Goal: Task Accomplishment & Management: Use online tool/utility

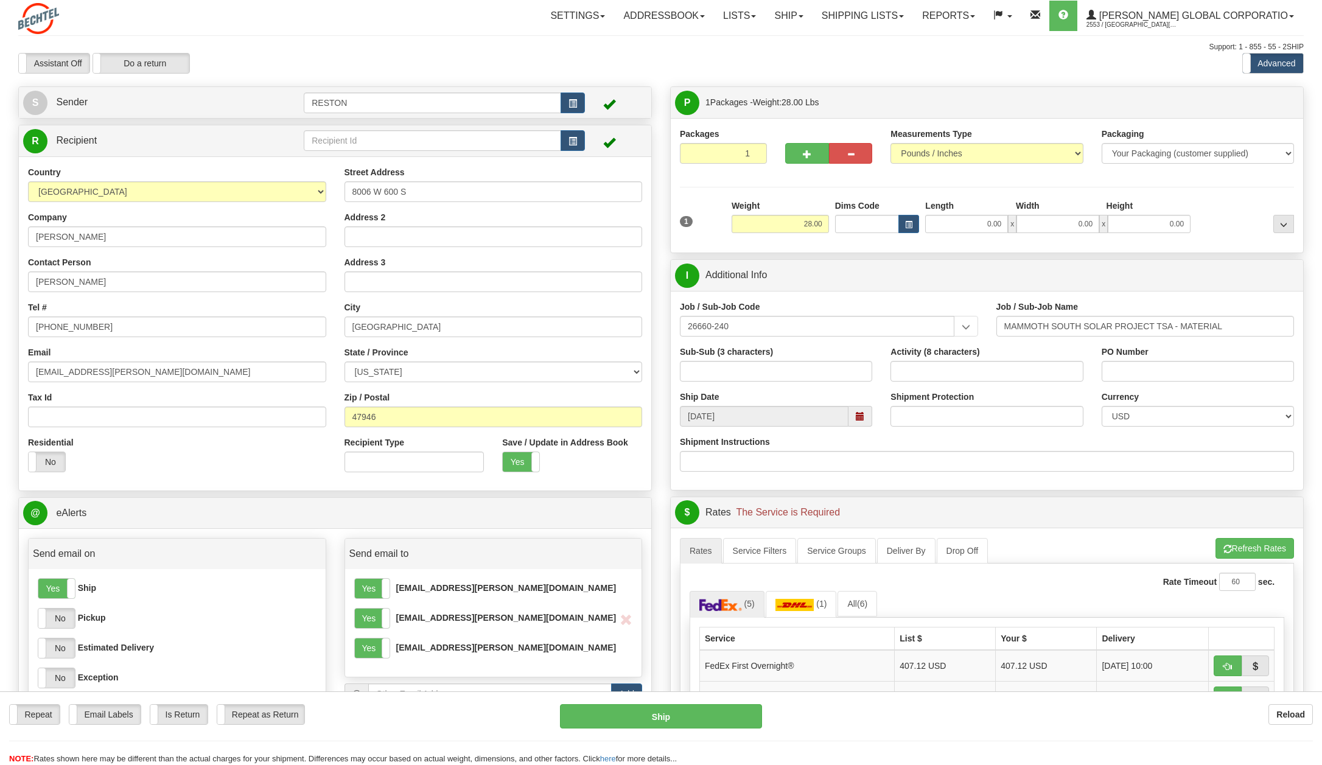
select select "IN"
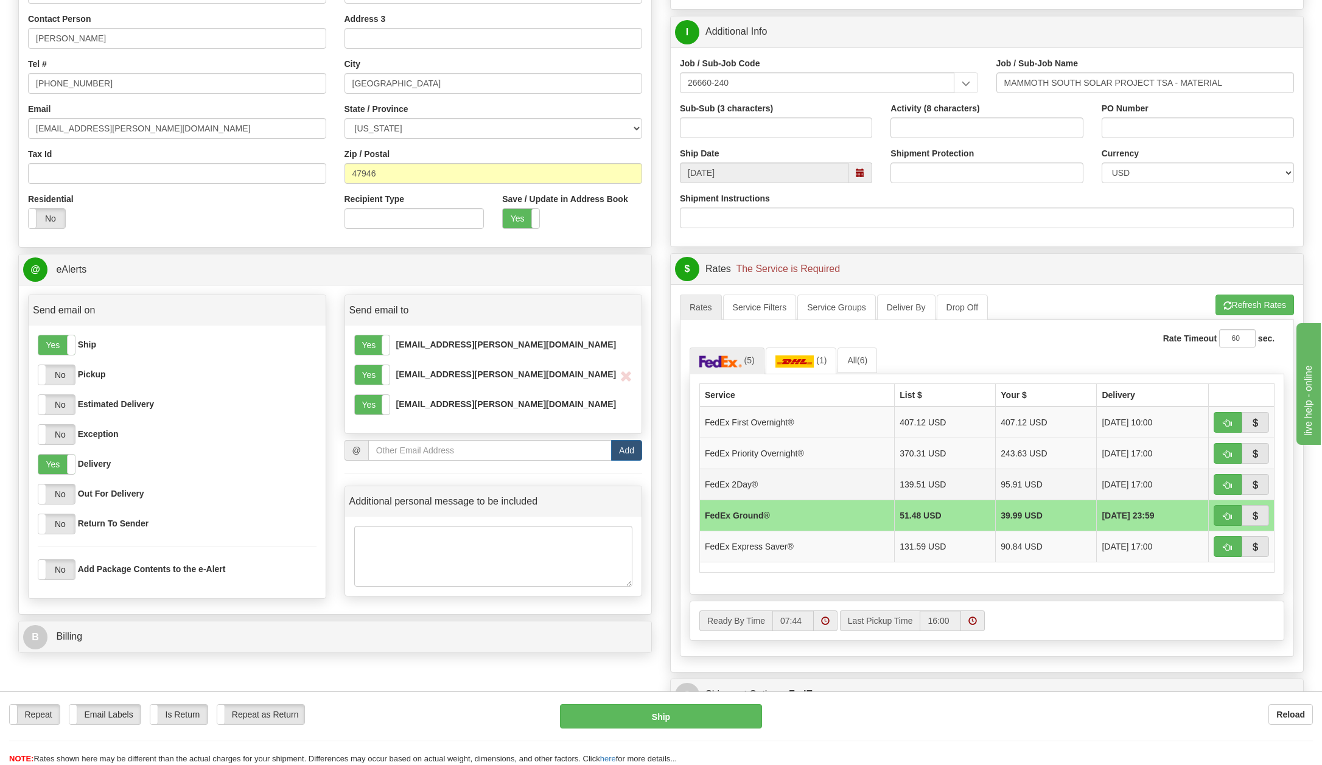
click at [742, 479] on td "FedEx 2Day®" at bounding box center [797, 484] width 195 height 31
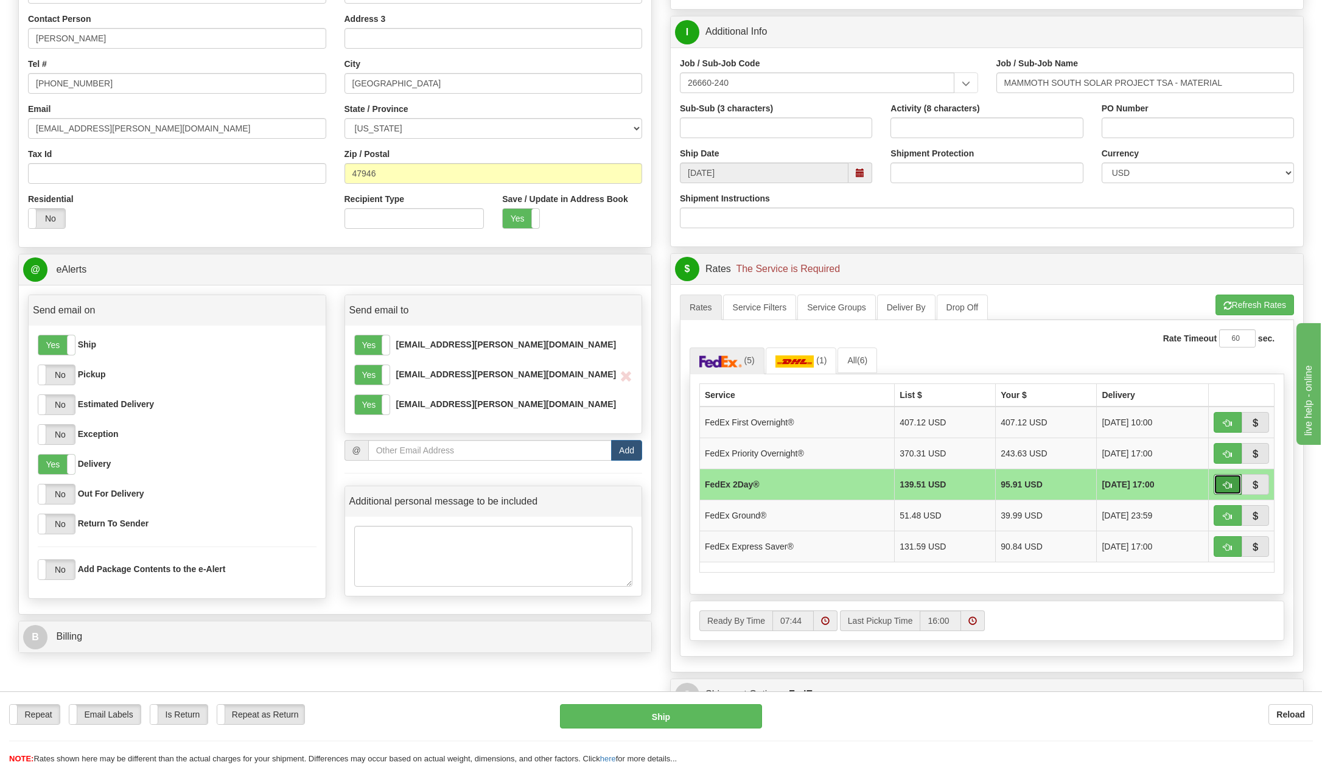
click at [1222, 479] on button "button" at bounding box center [1227, 484] width 28 height 21
type input "03"
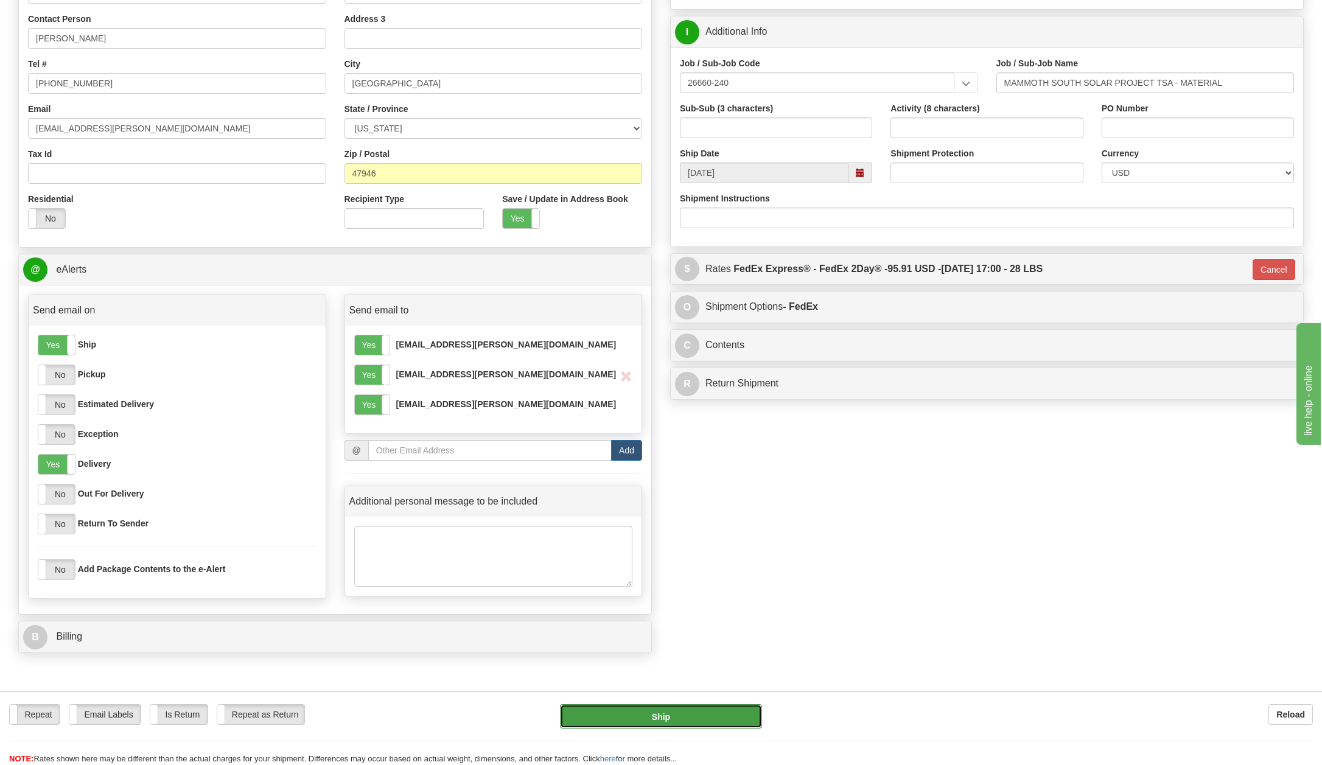
click at [661, 716] on button "Ship" at bounding box center [661, 716] width 202 height 24
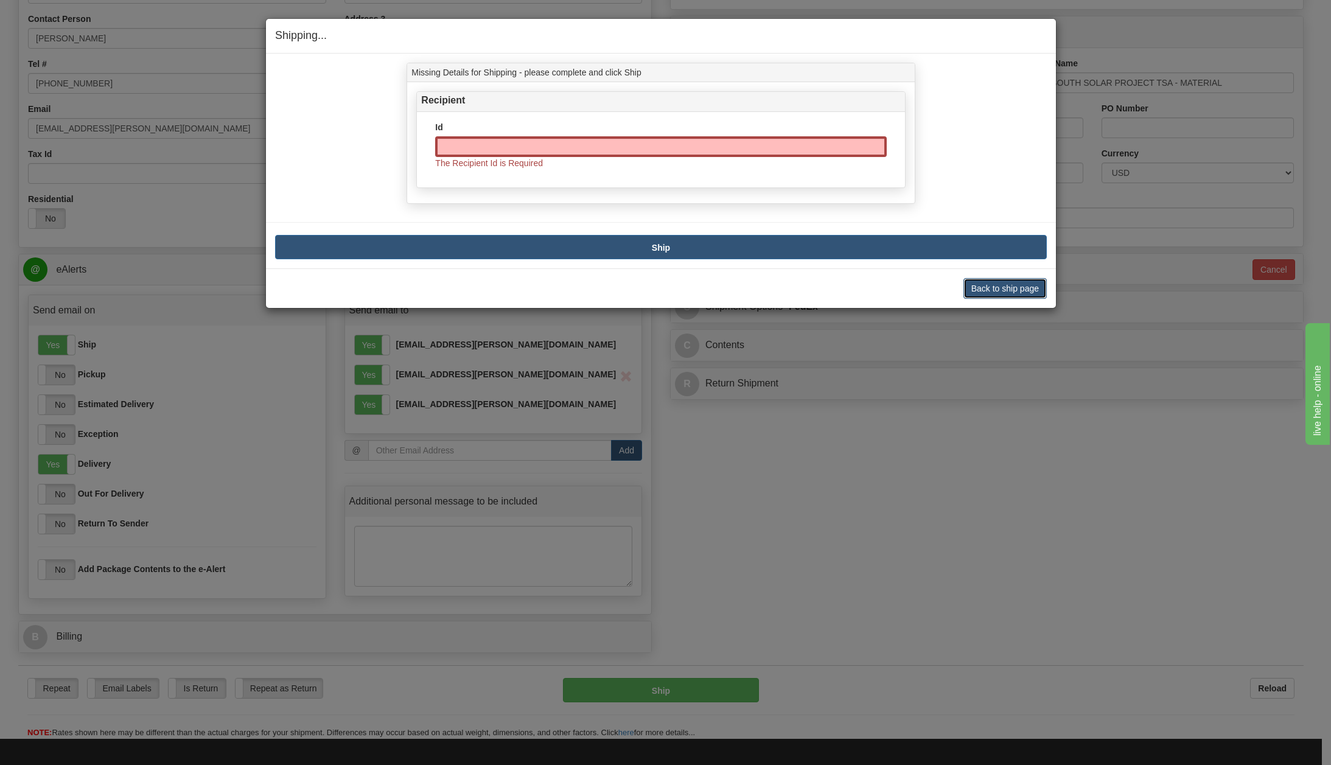
click at [997, 288] on button "Back to ship page" at bounding box center [1004, 288] width 83 height 21
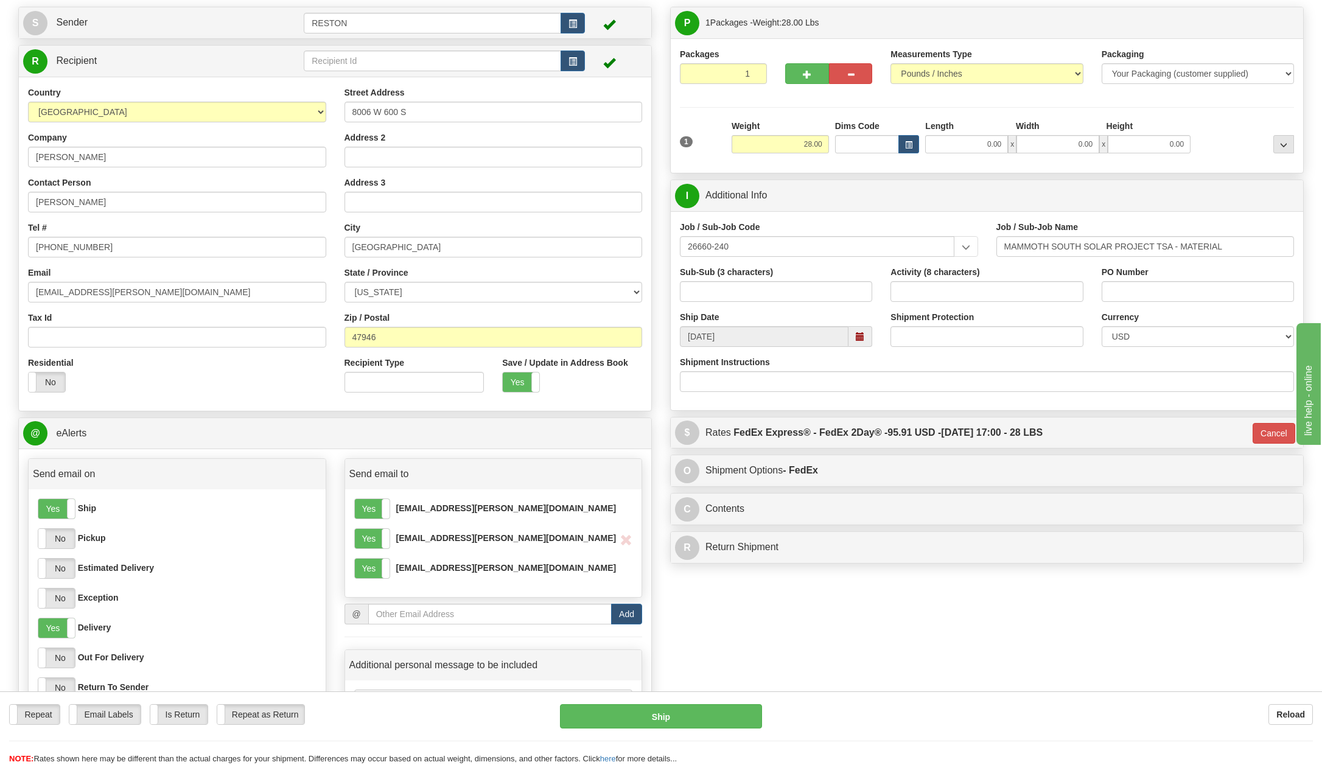
scroll to position [61, 0]
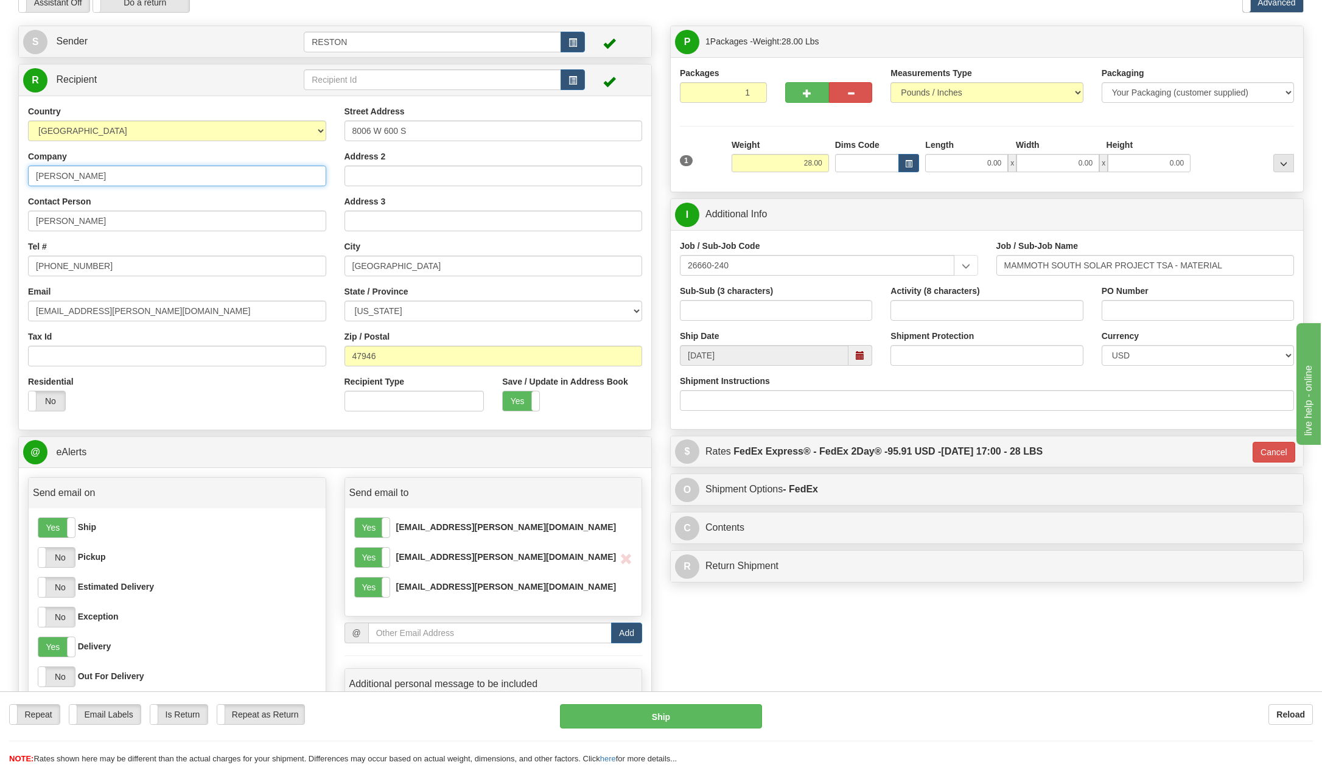
click at [165, 175] on input "[PERSON_NAME]" at bounding box center [177, 176] width 298 height 21
click at [279, 220] on input "[PERSON_NAME]" at bounding box center [177, 221] width 298 height 21
click at [439, 261] on input "[GEOGRAPHIC_DATA]" at bounding box center [493, 266] width 298 height 21
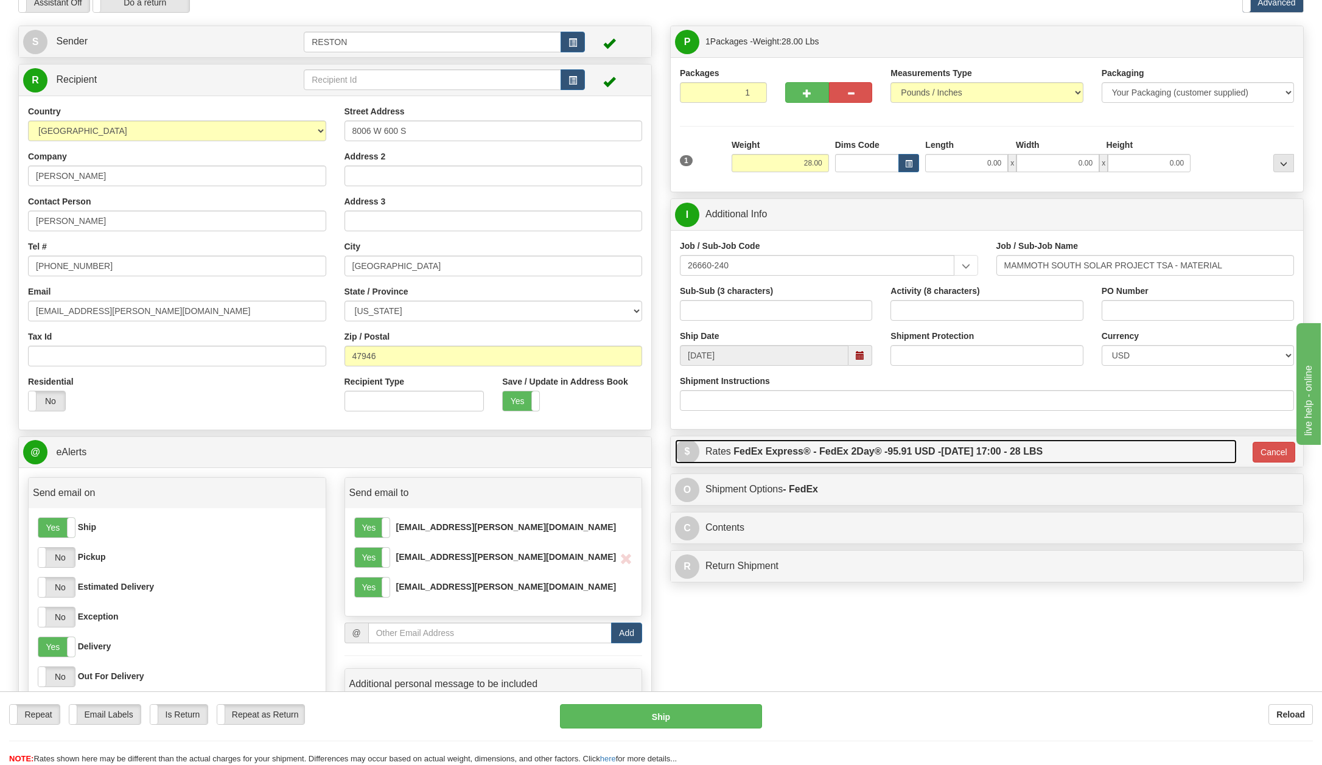
click at [680, 450] on span "$" at bounding box center [687, 451] width 24 height 24
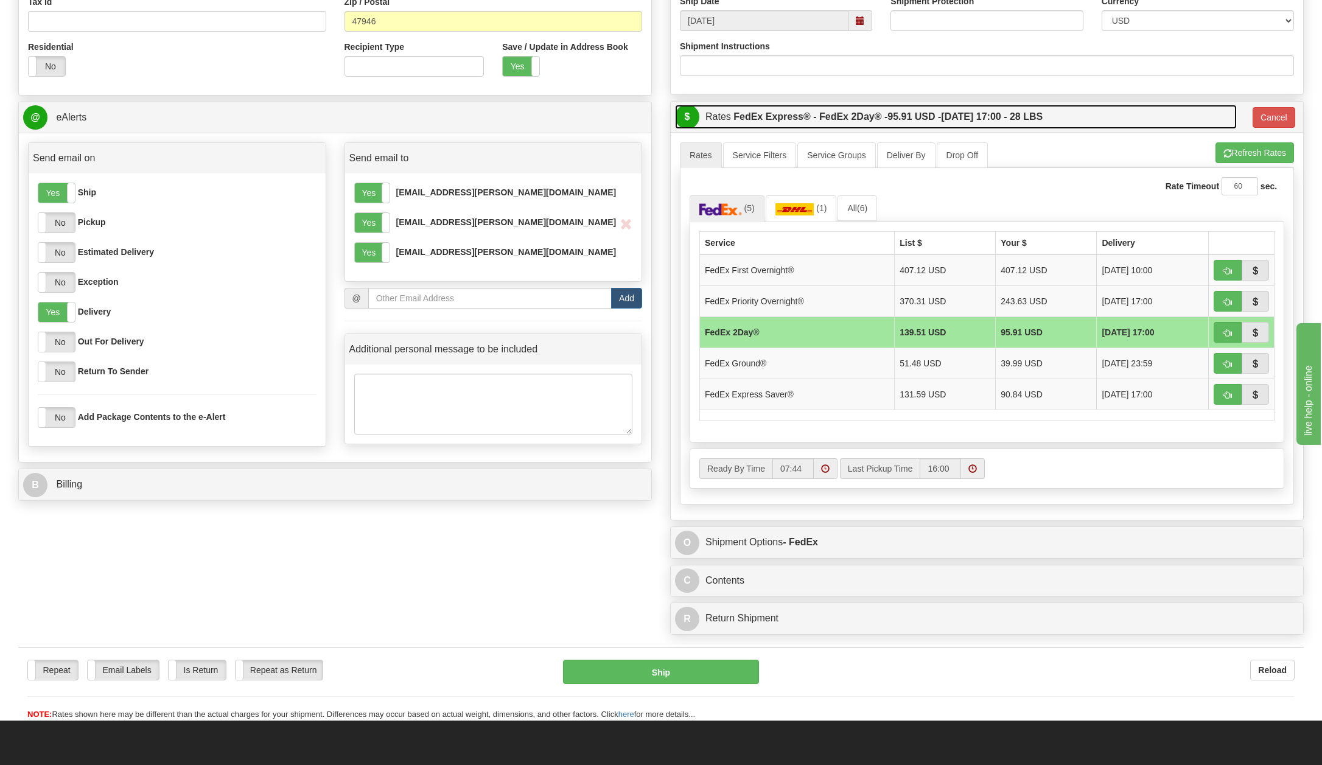
scroll to position [426, 0]
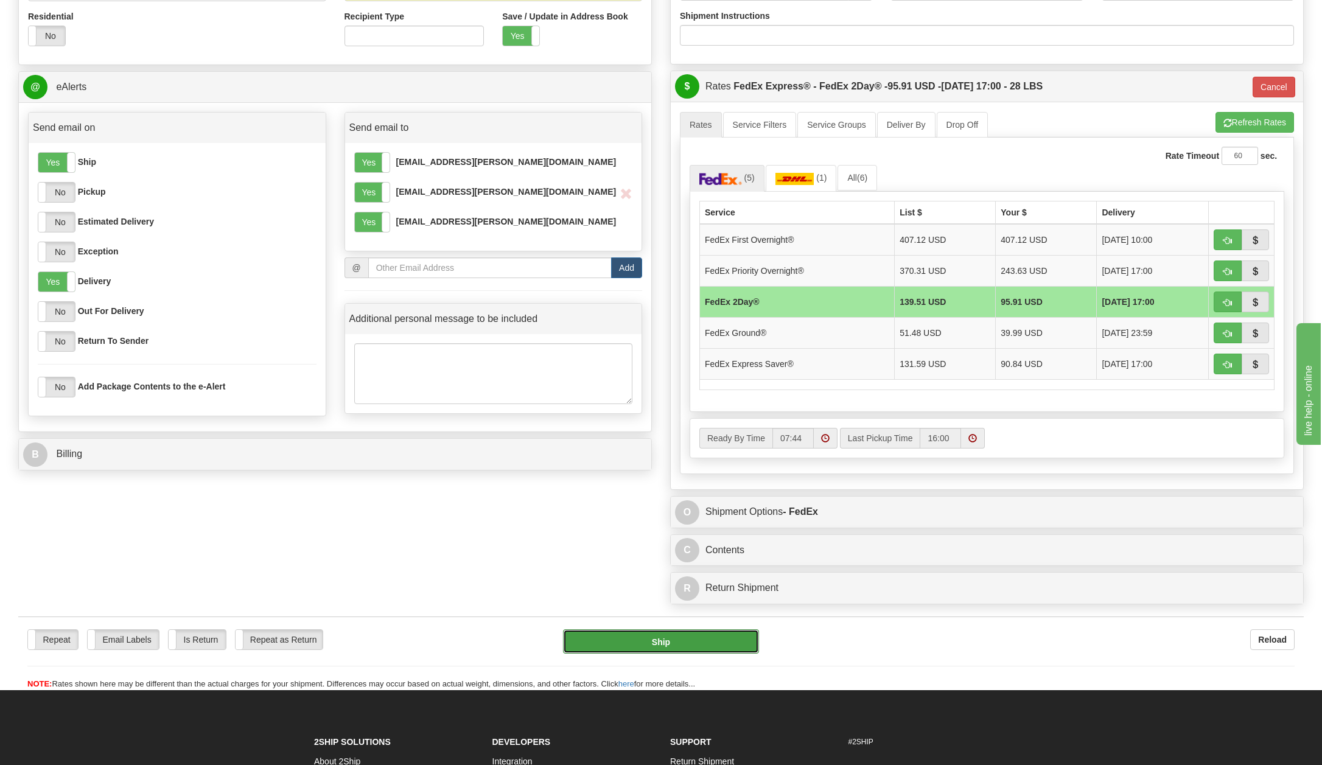
click at [680, 643] on button "Ship" at bounding box center [661, 641] width 196 height 24
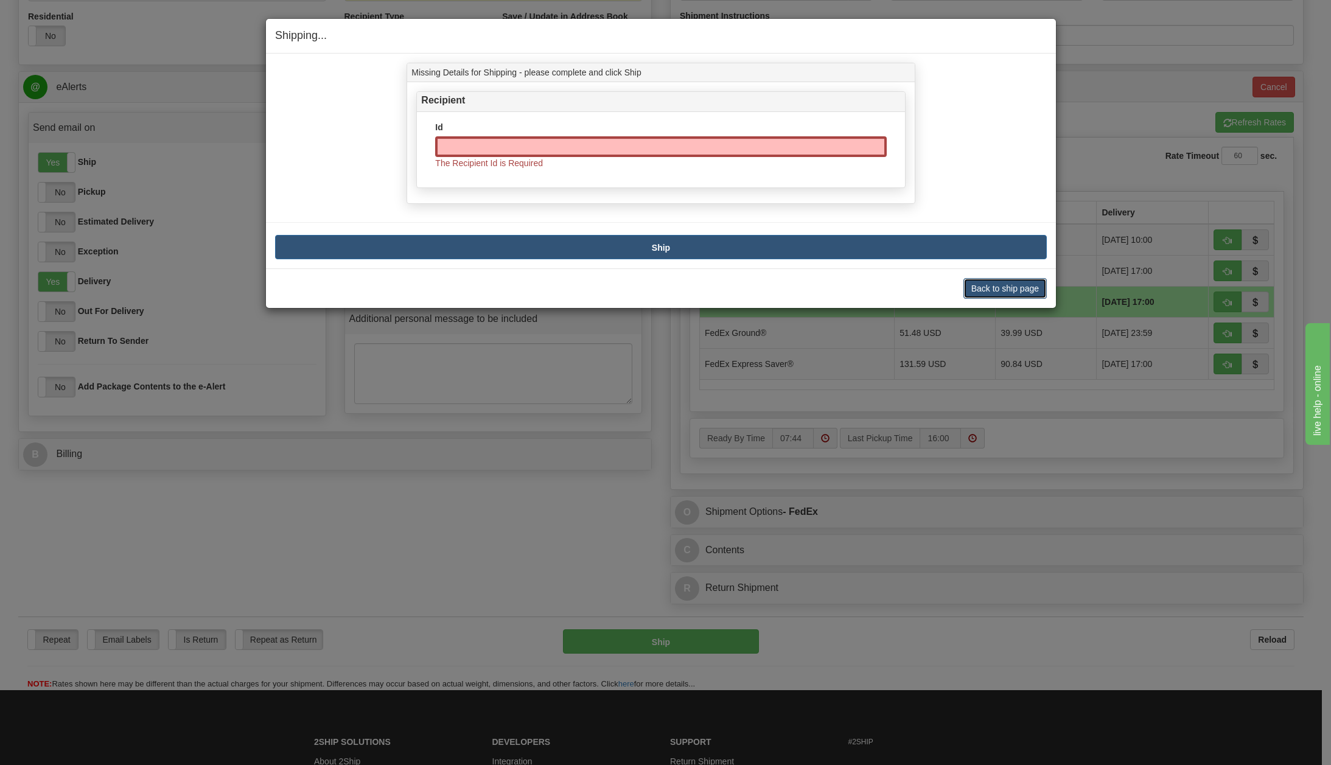
click at [1011, 288] on button "Back to ship page" at bounding box center [1004, 288] width 83 height 21
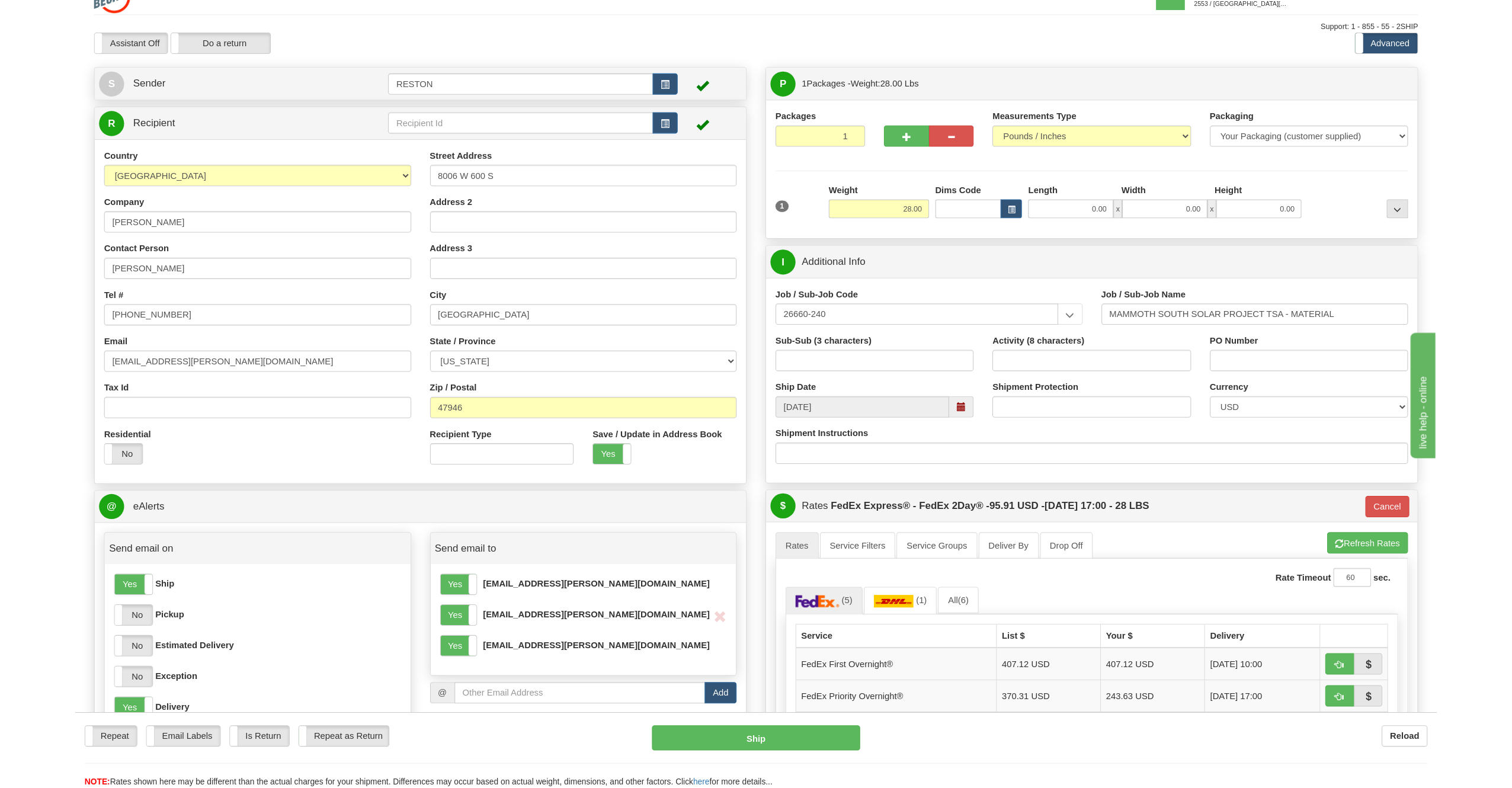
scroll to position [0, 0]
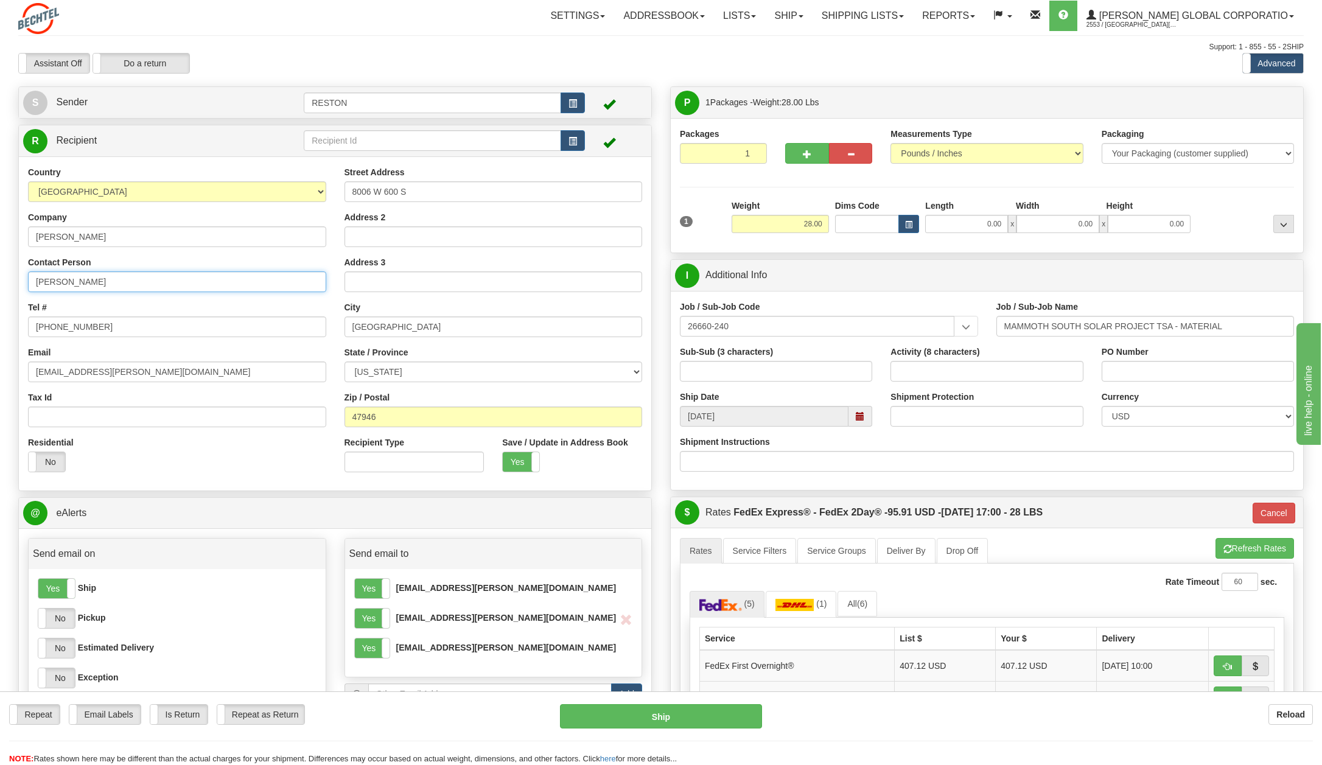
click at [106, 277] on input "[PERSON_NAME]" at bounding box center [177, 281] width 298 height 21
click at [111, 275] on input "[PERSON_NAME]" at bounding box center [177, 281] width 298 height 21
click at [518, 463] on label "Yes" at bounding box center [521, 461] width 37 height 19
click at [234, 444] on div "Residential Yes No" at bounding box center [177, 458] width 316 height 45
click at [650, 714] on button "Ship" at bounding box center [661, 716] width 202 height 24
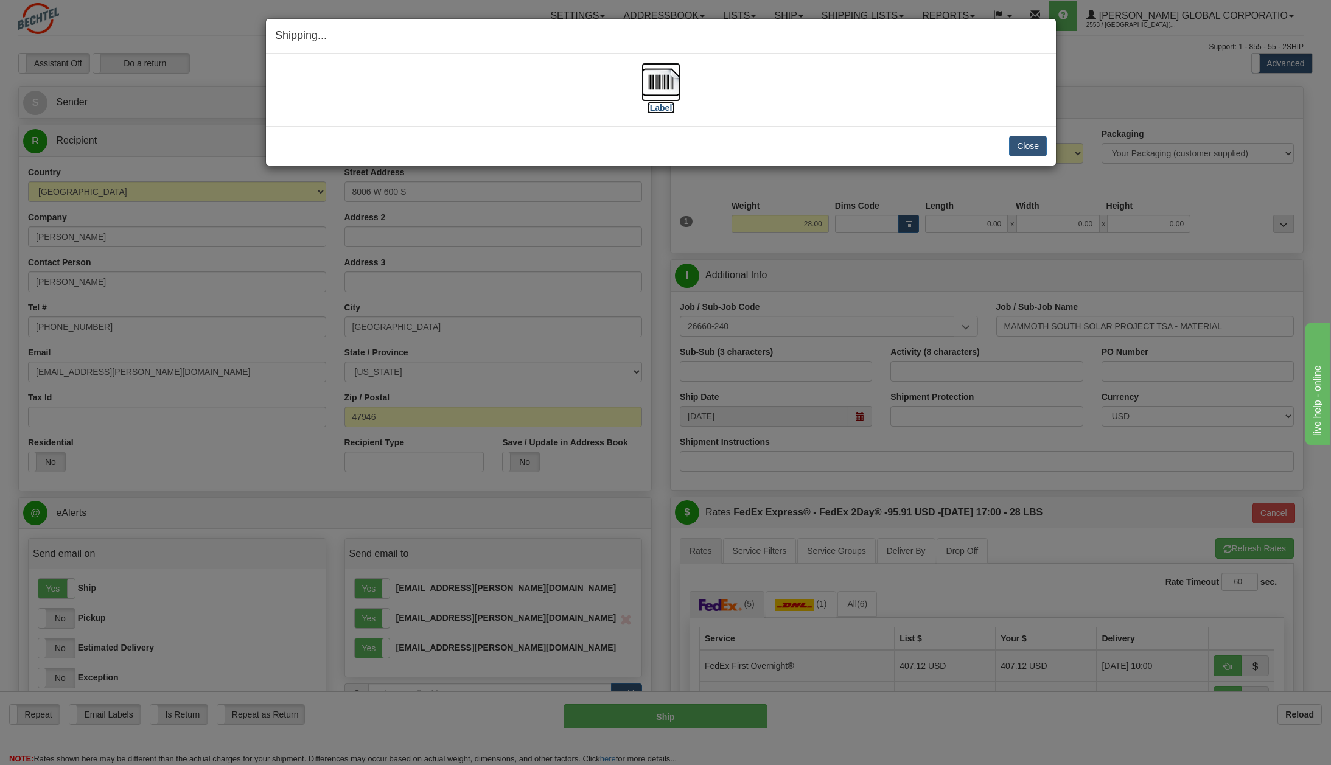
click at [663, 107] on label "[Label]" at bounding box center [661, 108] width 28 height 12
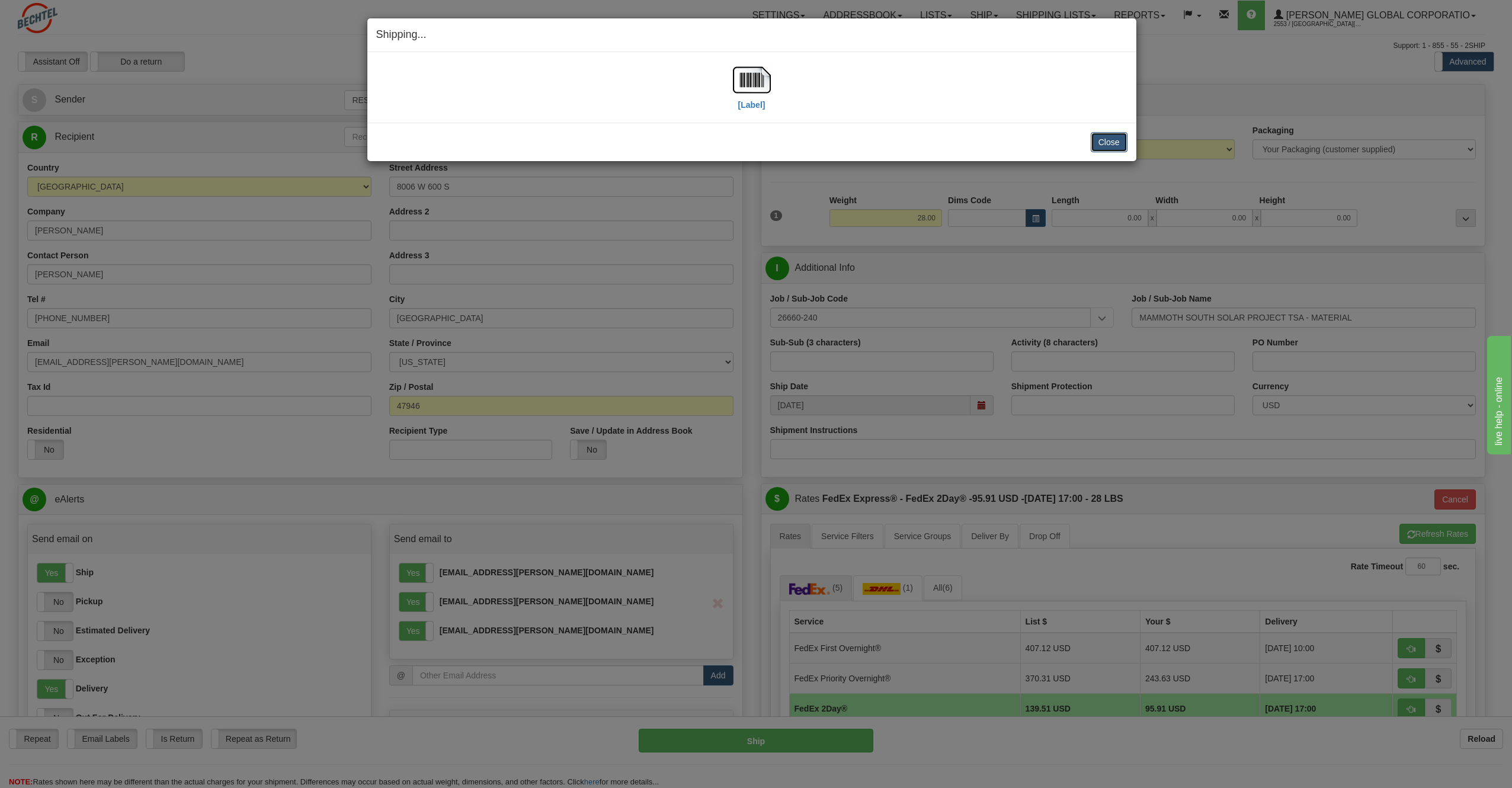
click at [1113, 137] on button "Close" at bounding box center [1109, 142] width 37 height 20
